Goal: Check status: Check status

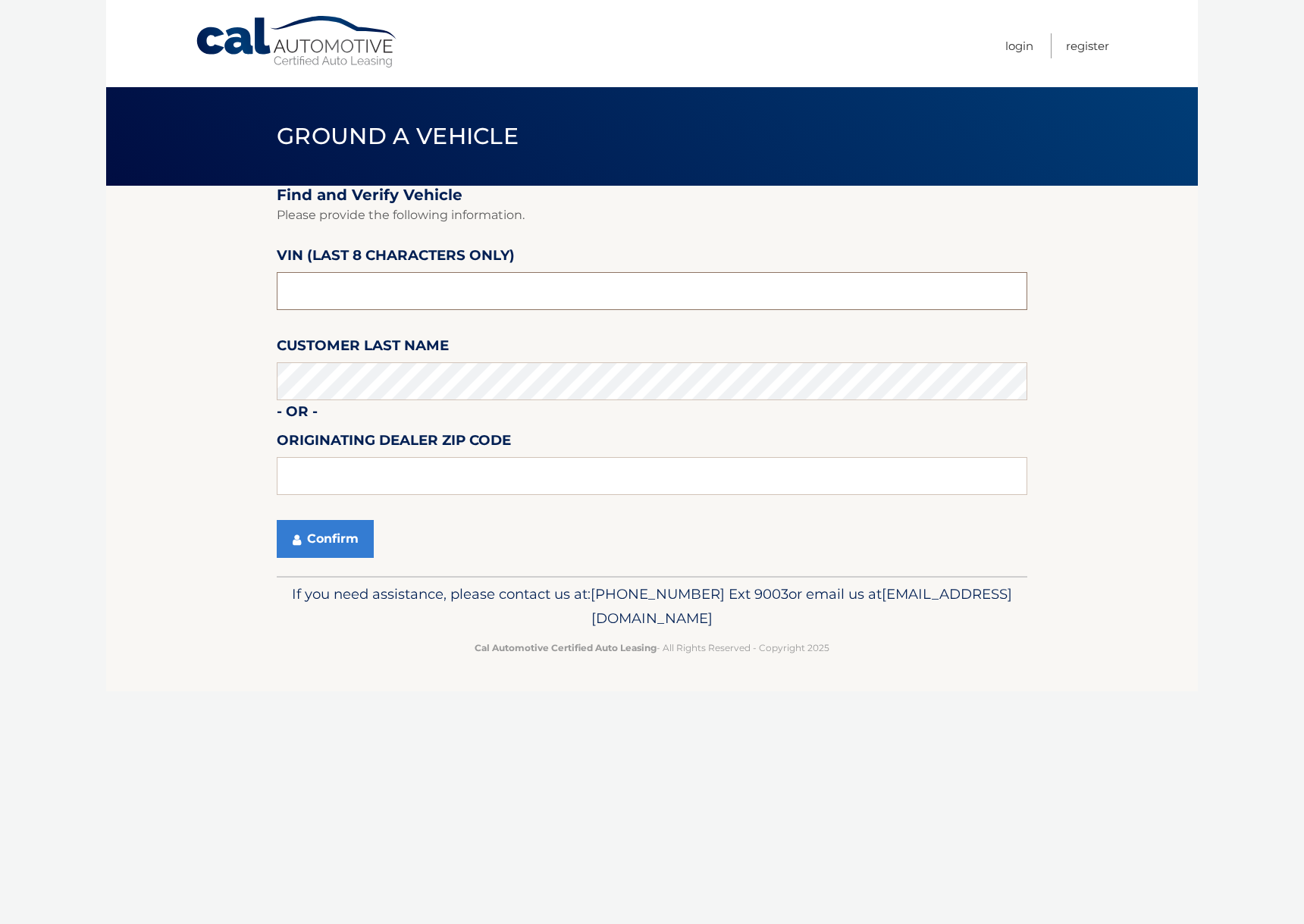
click at [424, 299] on input "text" at bounding box center [652, 292] width 750 height 38
type input "NH128915"
click at [359, 490] on input "[PERSON_NAME]" at bounding box center [652, 477] width 750 height 38
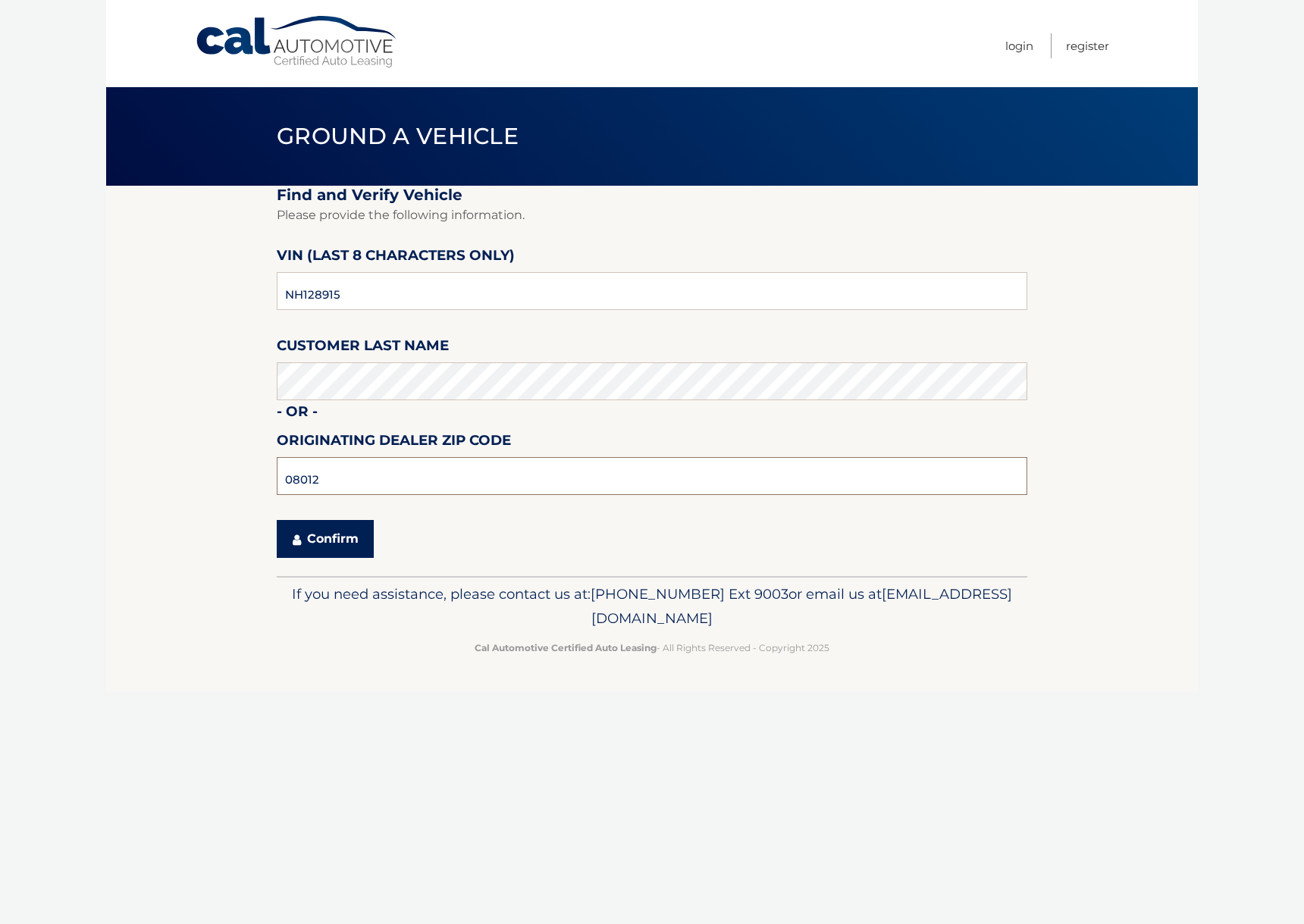
type input "08012"
click at [329, 536] on button "Confirm" at bounding box center [324, 539] width 97 height 38
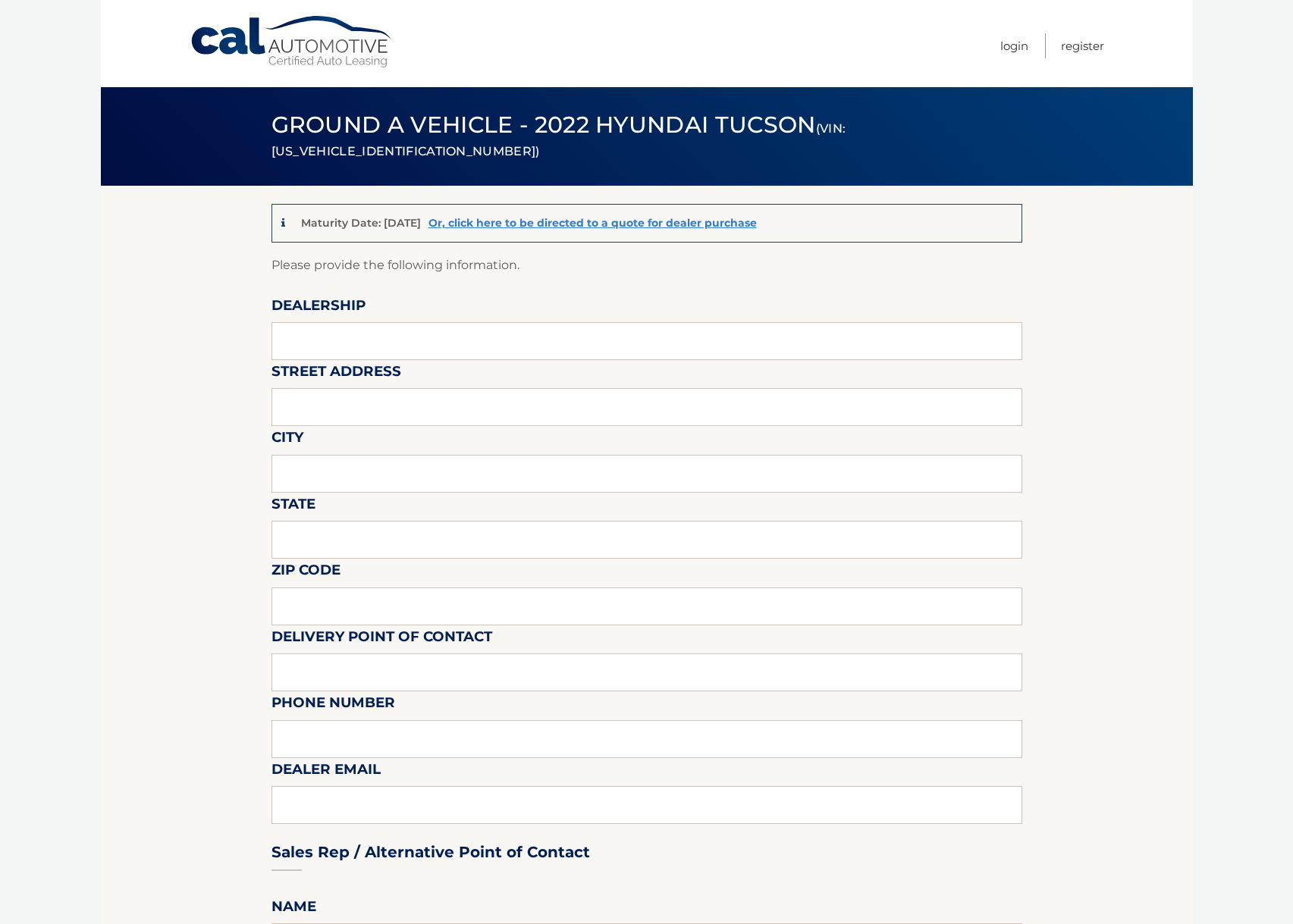
click at [306, 53] on link "Cal Automotive" at bounding box center [292, 42] width 204 height 54
click at [307, 53] on link "Cal Automotive" at bounding box center [292, 42] width 204 height 54
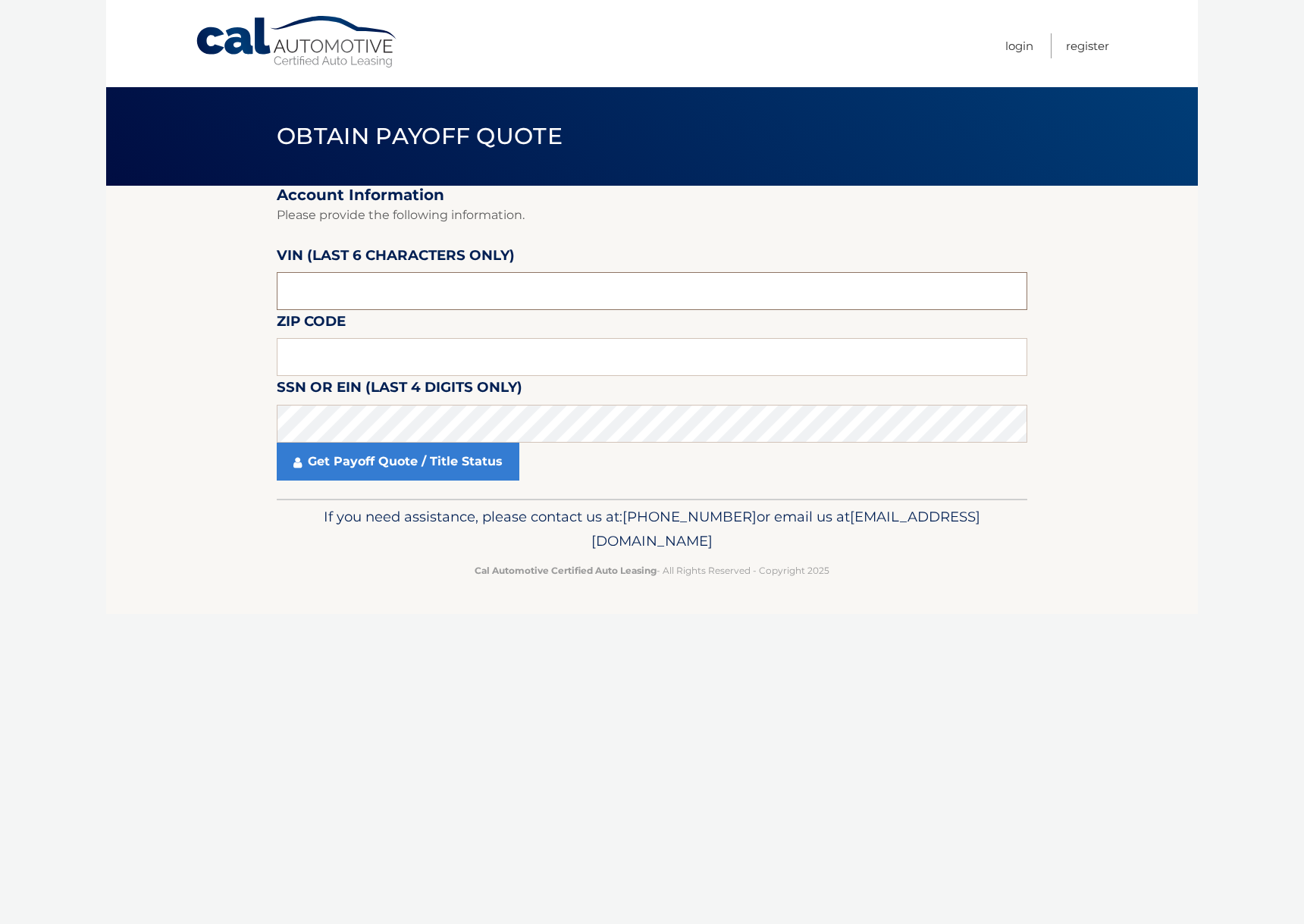
click at [322, 273] on input "text" at bounding box center [652, 292] width 750 height 38
click at [345, 350] on input "text" at bounding box center [652, 357] width 750 height 38
type input "08031"
click at [381, 300] on input "text" at bounding box center [652, 292] width 750 height 38
click at [378, 298] on input "text" at bounding box center [652, 292] width 750 height 38
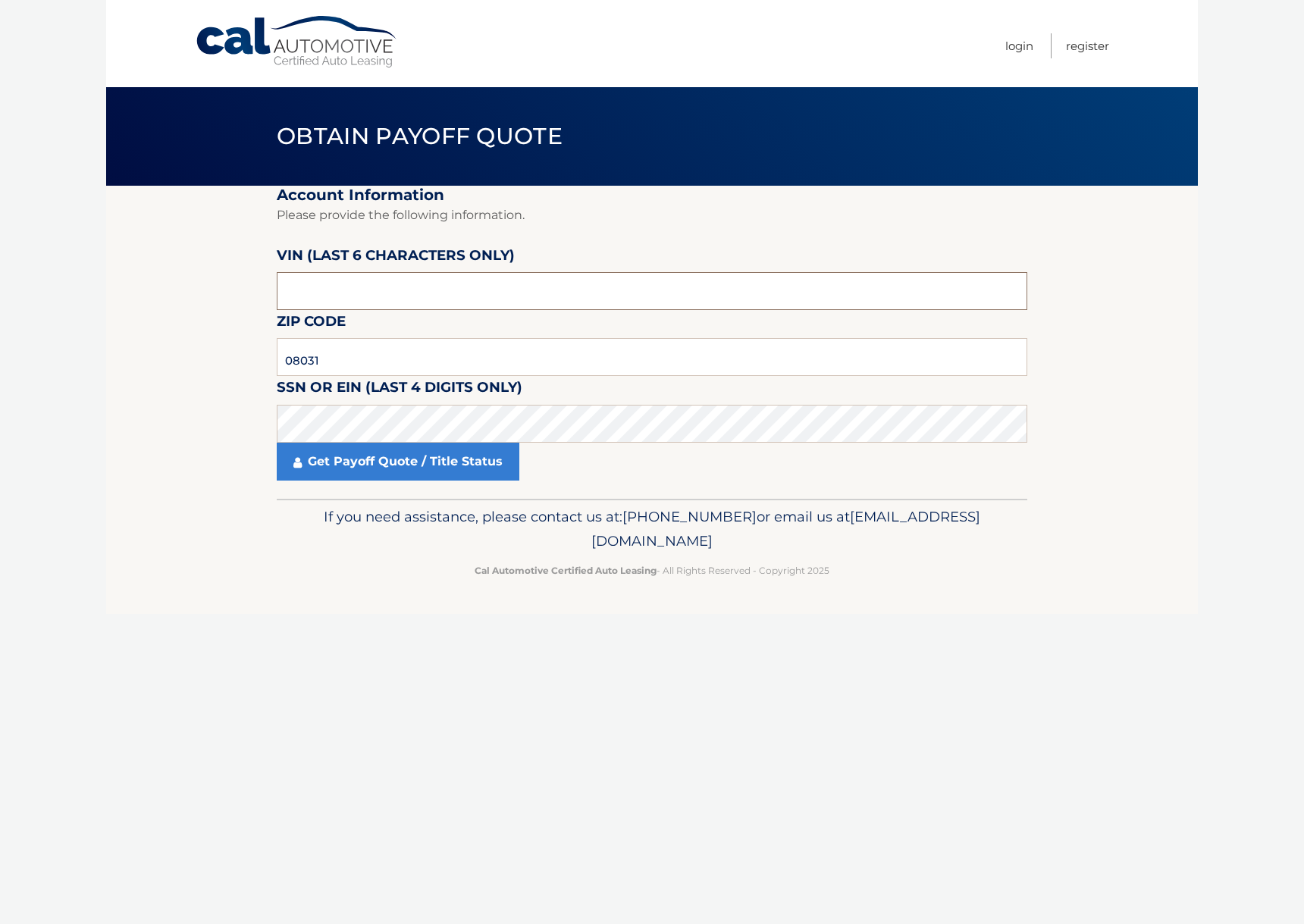
click at [378, 297] on input "text" at bounding box center [652, 292] width 750 height 38
type input "128915"
click at [311, 464] on link "Get Payoff Quote / Title Status" at bounding box center [397, 462] width 243 height 38
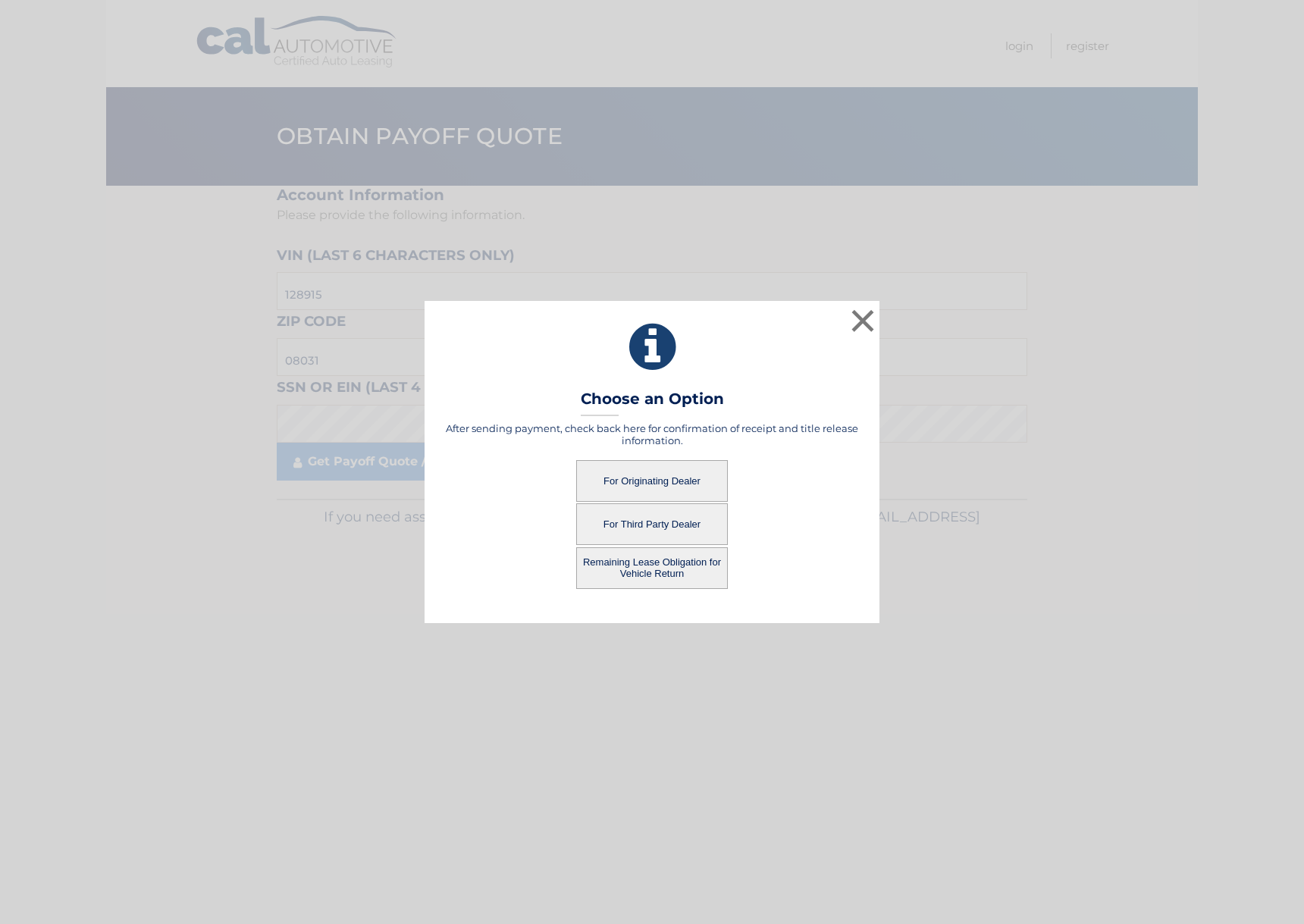
click at [643, 483] on button "For Originating Dealer" at bounding box center [652, 481] width 152 height 41
click at [690, 481] on button "For Originating Dealer" at bounding box center [652, 481] width 152 height 41
click at [666, 479] on button "For Originating Dealer" at bounding box center [652, 481] width 152 height 41
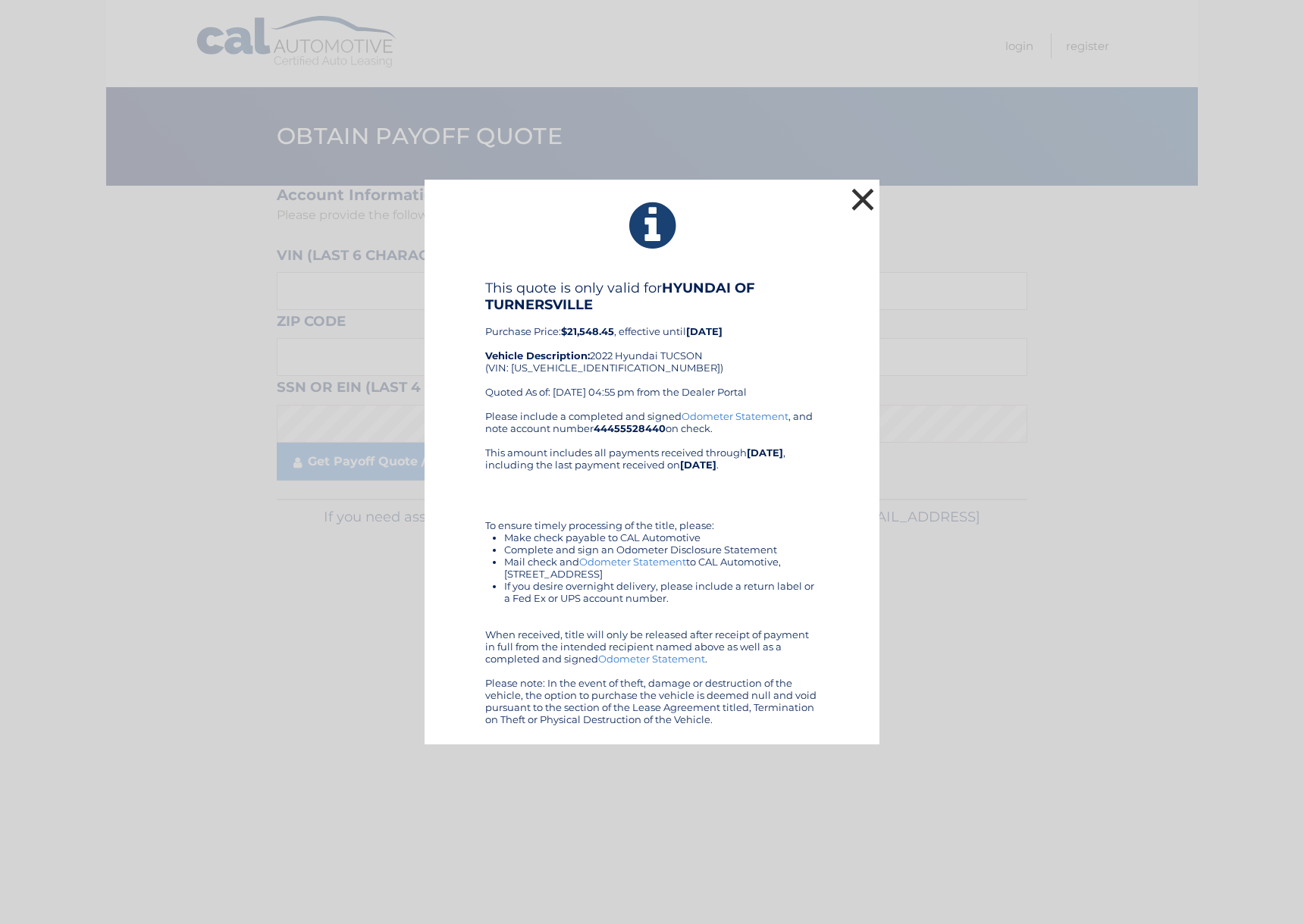
click at [859, 202] on button "×" at bounding box center [863, 200] width 31 height 31
